Goal: Task Accomplishment & Management: Manage account settings

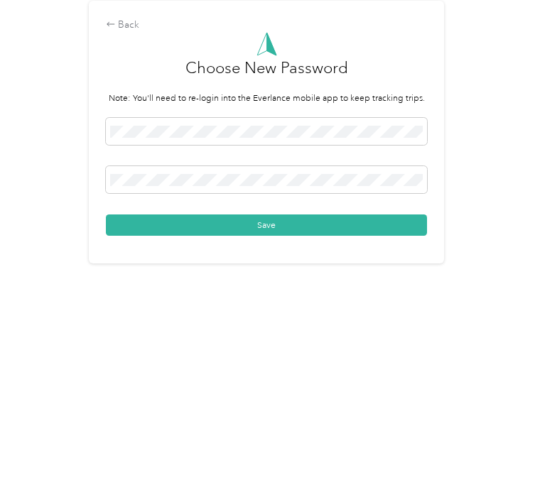
click at [212, 337] on button "Save" at bounding box center [266, 347] width 321 height 21
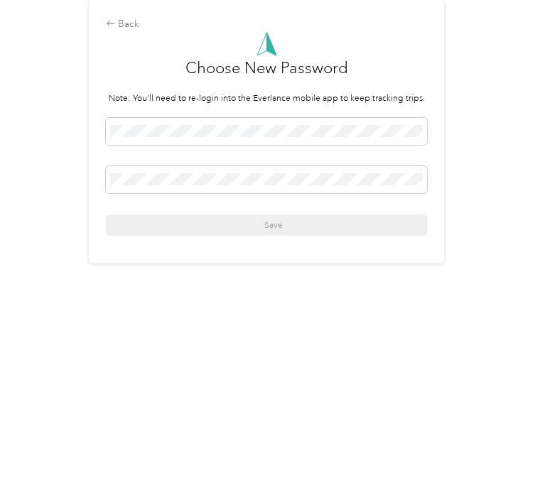
scroll to position [19, 0]
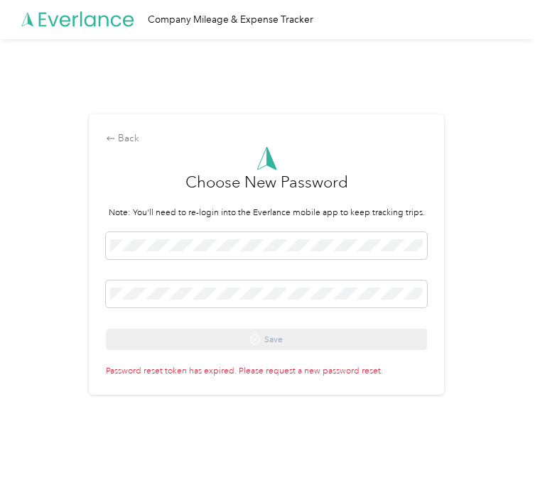
click at [368, 369] on p "Password reset token has expired. Please request a new password reset." at bounding box center [266, 369] width 321 height 17
click at [361, 377] on p "Password reset token has expired. Please request a new password reset." at bounding box center [266, 369] width 321 height 17
click at [533, 313] on div "Back Choose New Password Note: You'll need to re-login into the Everlance mobil…" at bounding box center [266, 260] width 533 height 442
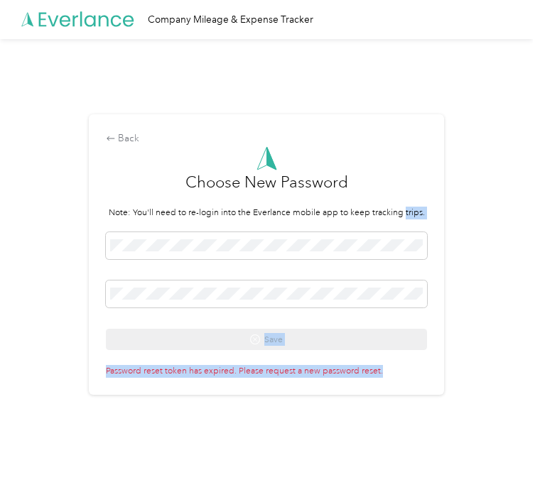
click at [484, 369] on div "Back Choose New Password Note: You'll need to re-login into the Everlance mobil…" at bounding box center [266, 260] width 533 height 442
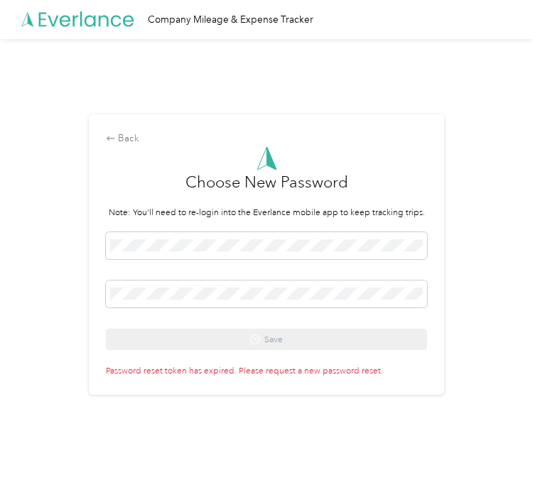
click at [484, 369] on div "Back Choose New Password Note: You'll need to re-login into the Everlance mobil…" at bounding box center [266, 260] width 533 height 442
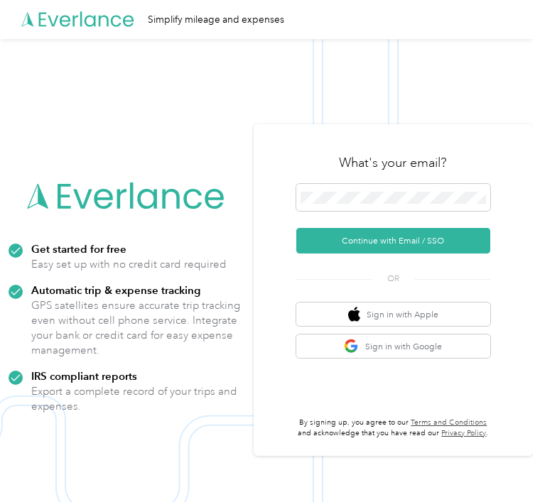
click at [462, 254] on button "Continue with Email / SSO" at bounding box center [393, 241] width 194 height 26
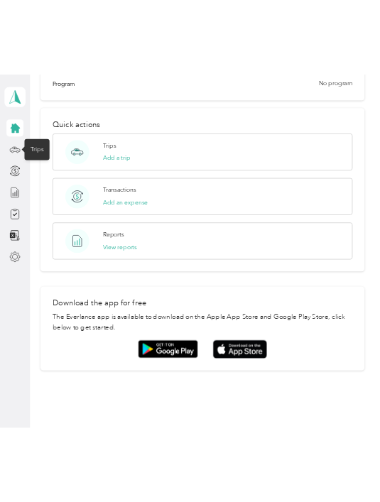
scroll to position [485, 0]
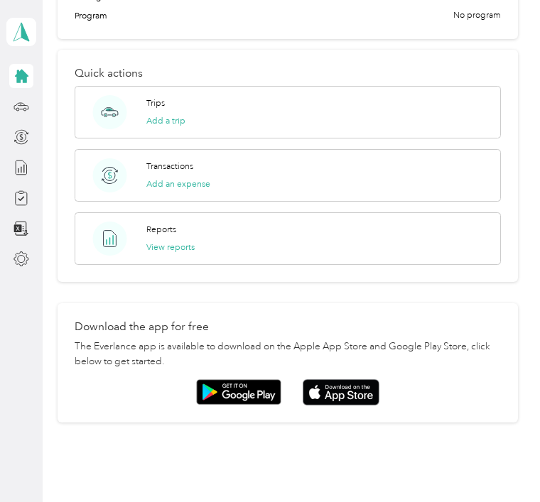
click at [359, 397] on img at bounding box center [341, 392] width 77 height 26
